Goal: Task Accomplishment & Management: Manage account settings

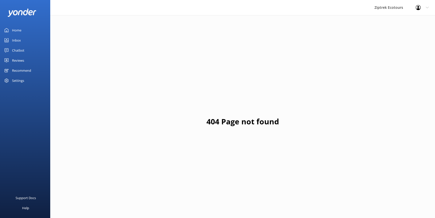
click at [27, 60] on link "Reviews" at bounding box center [25, 60] width 50 height 10
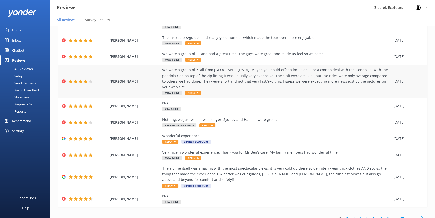
scroll to position [10, 0]
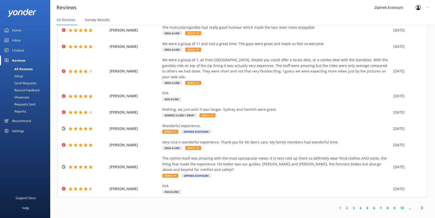
click at [344, 205] on link "2" at bounding box center [347, 207] width 7 height 5
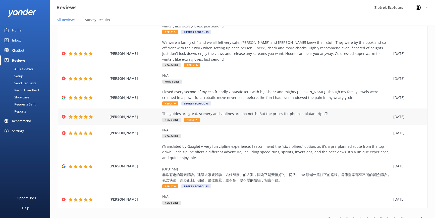
scroll to position [10, 0]
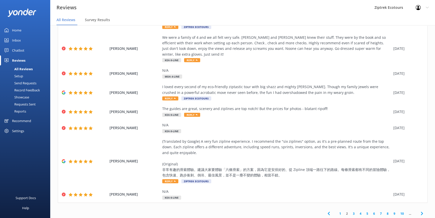
click at [351, 211] on link "3" at bounding box center [354, 213] width 7 height 5
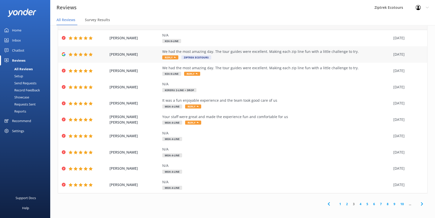
scroll to position [18, 0]
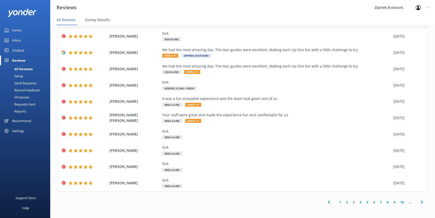
click at [357, 203] on link "4" at bounding box center [360, 202] width 7 height 5
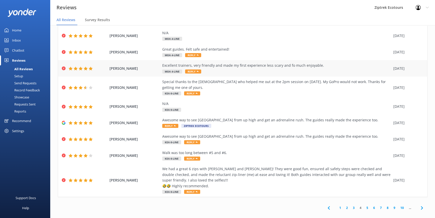
scroll to position [40, 0]
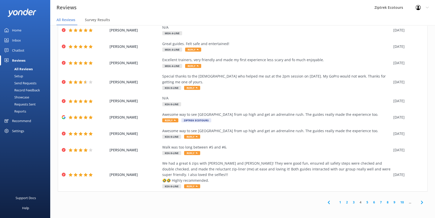
click at [364, 201] on link "5" at bounding box center [367, 202] width 7 height 5
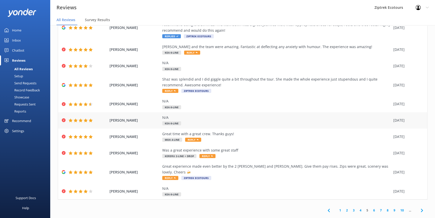
scroll to position [34, 0]
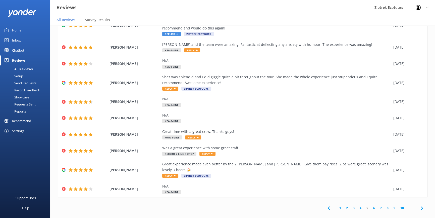
click at [371, 205] on link "6" at bounding box center [374, 207] width 7 height 5
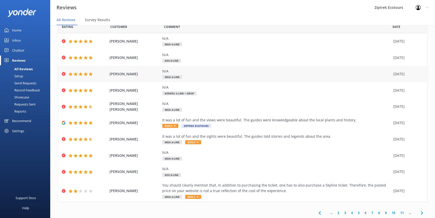
scroll to position [23, 0]
